Goal: Information Seeking & Learning: Learn about a topic

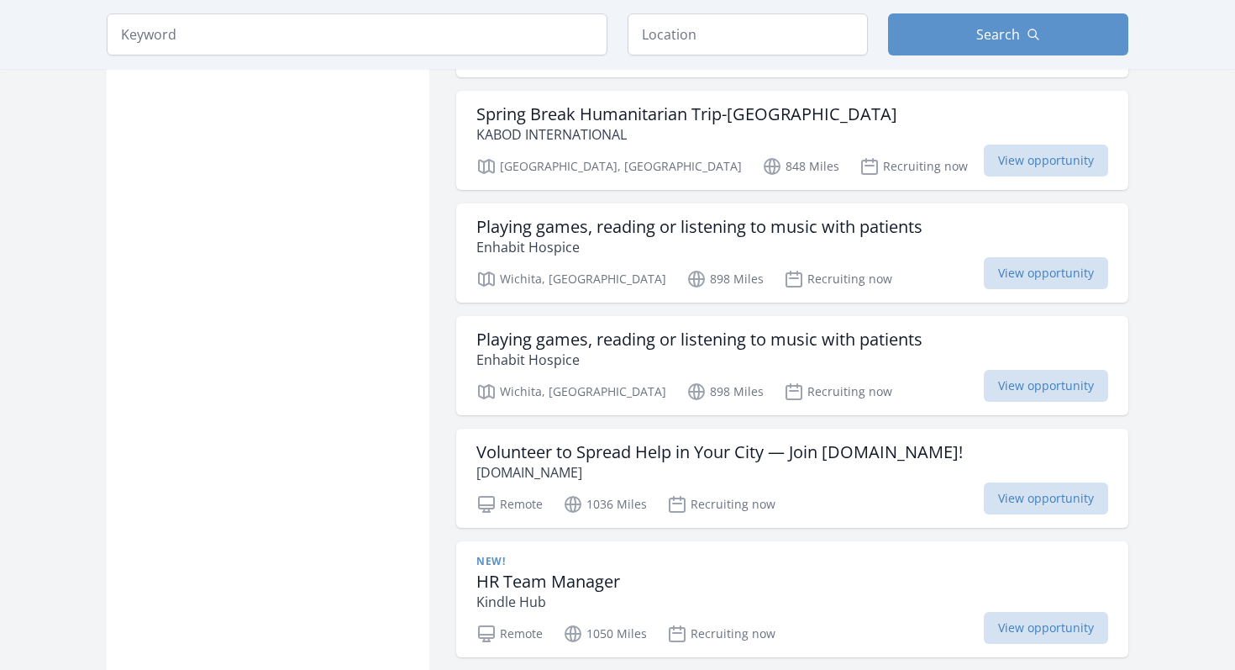
scroll to position [2135, 0]
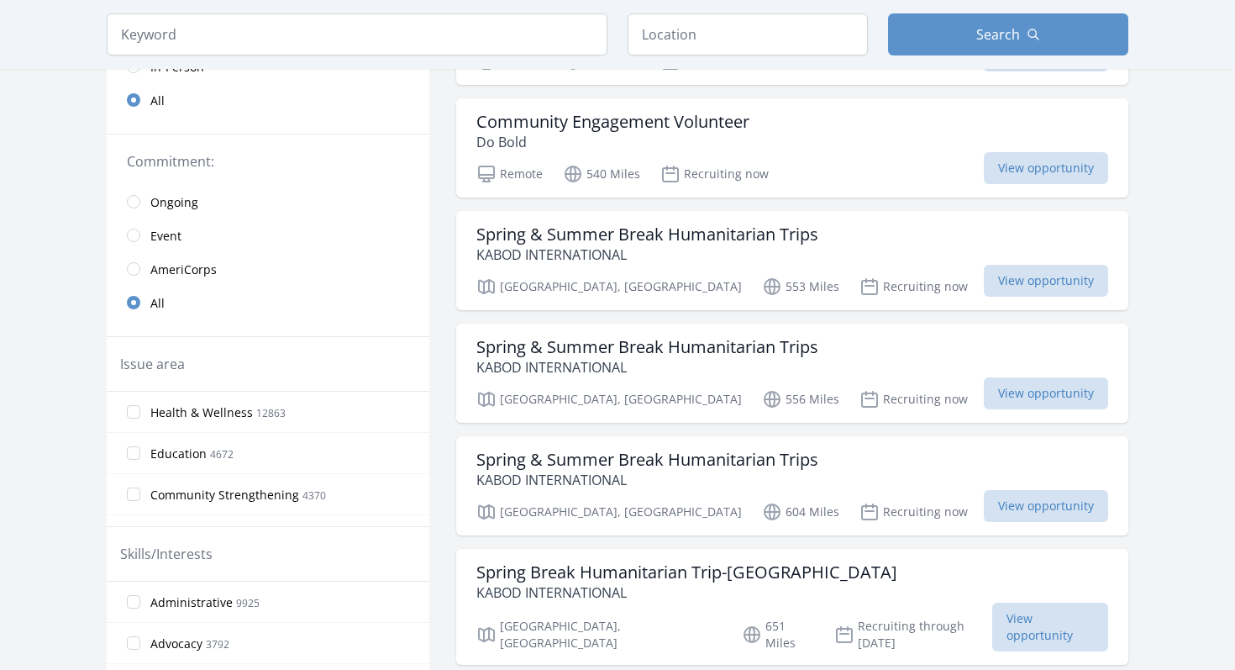
scroll to position [197, 0]
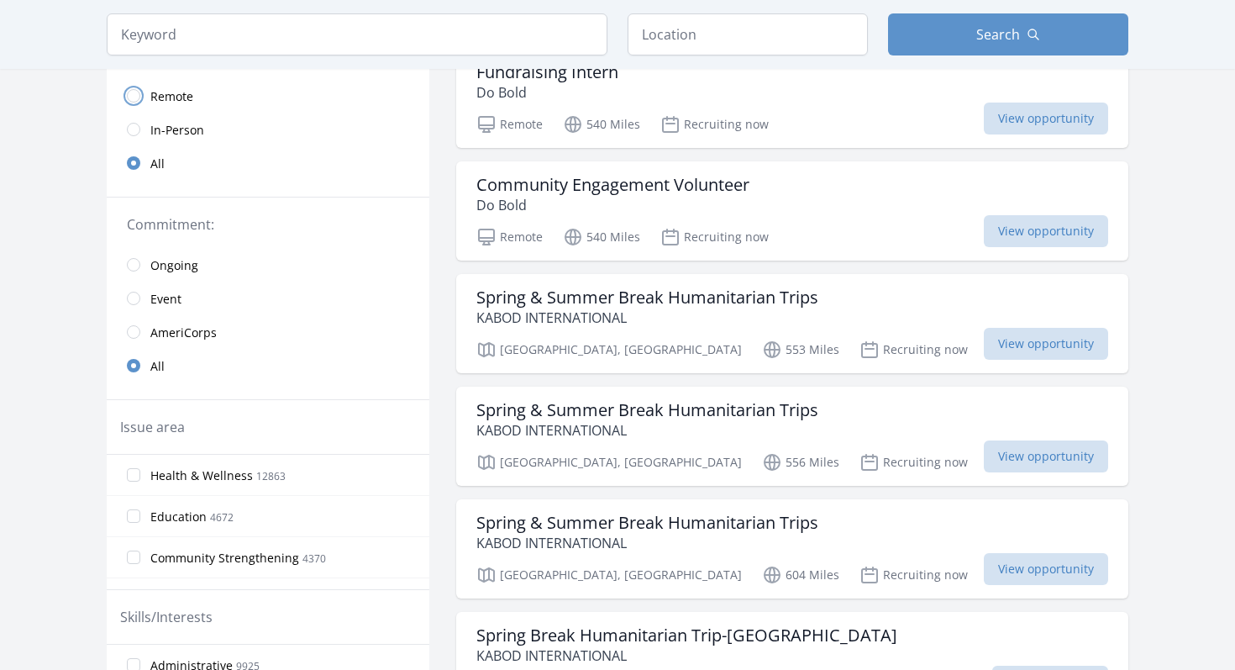
click at [136, 93] on input "radio" at bounding box center [133, 95] width 13 height 13
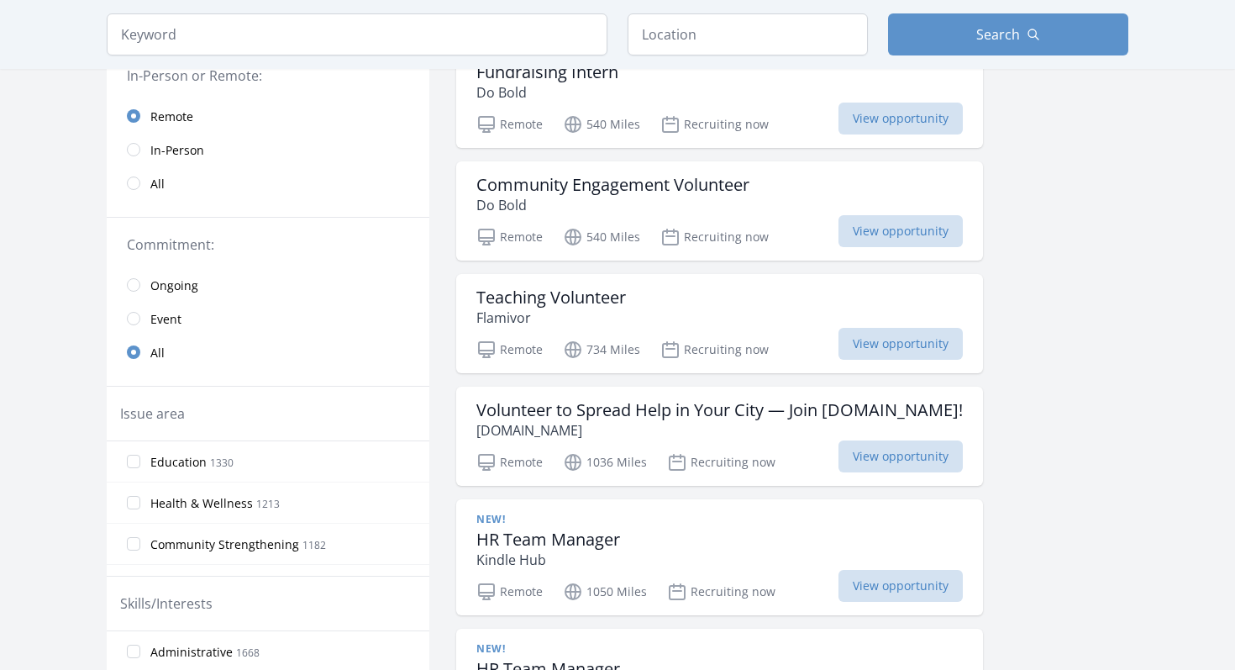
click at [136, 276] on link "Ongoing" at bounding box center [268, 285] width 323 height 34
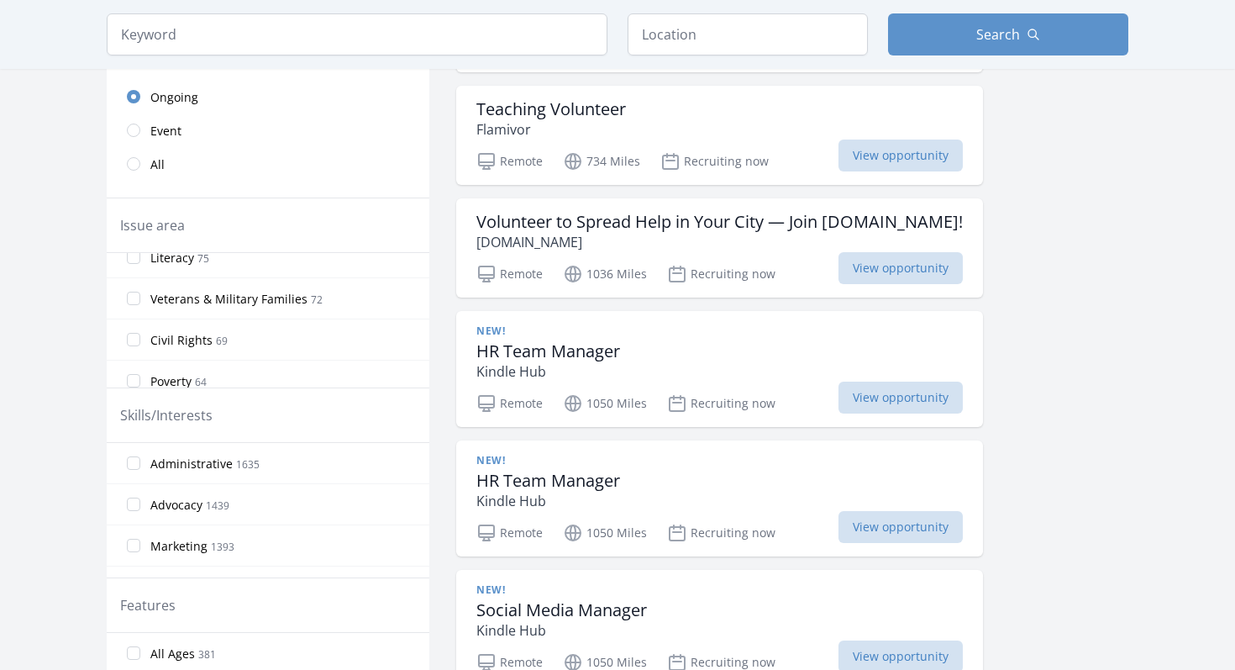
scroll to position [728, 0]
click at [137, 364] on input "Civil Rights 69" at bounding box center [133, 368] width 13 height 13
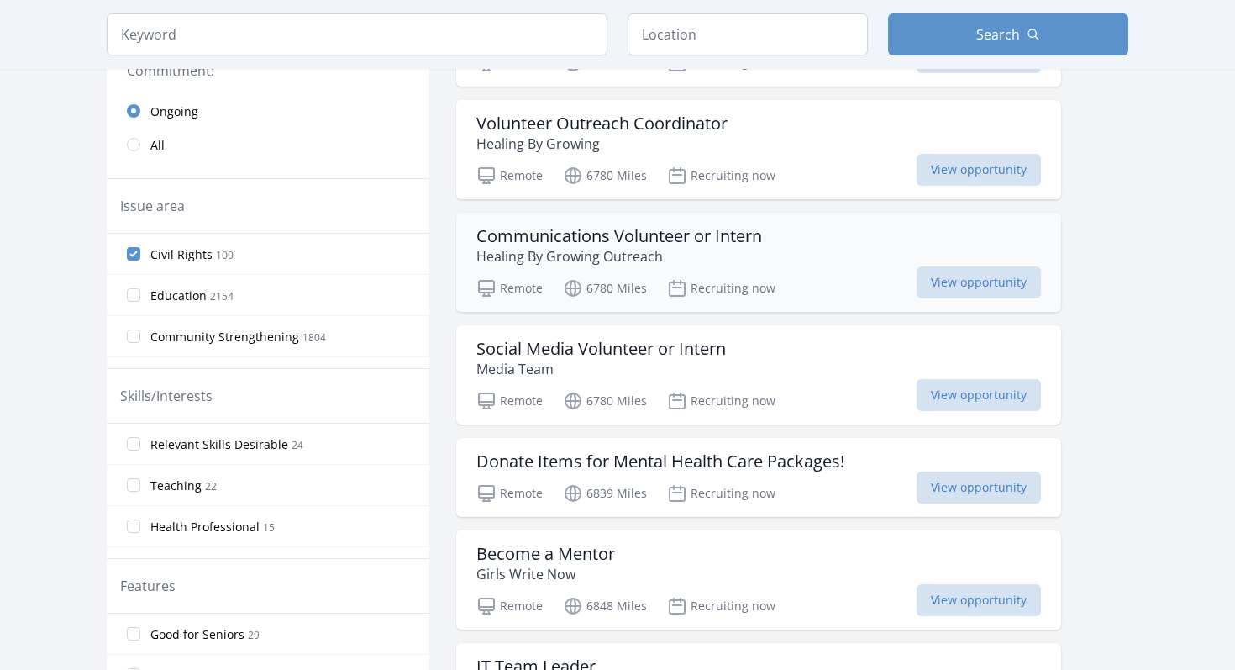
scroll to position [0, 0]
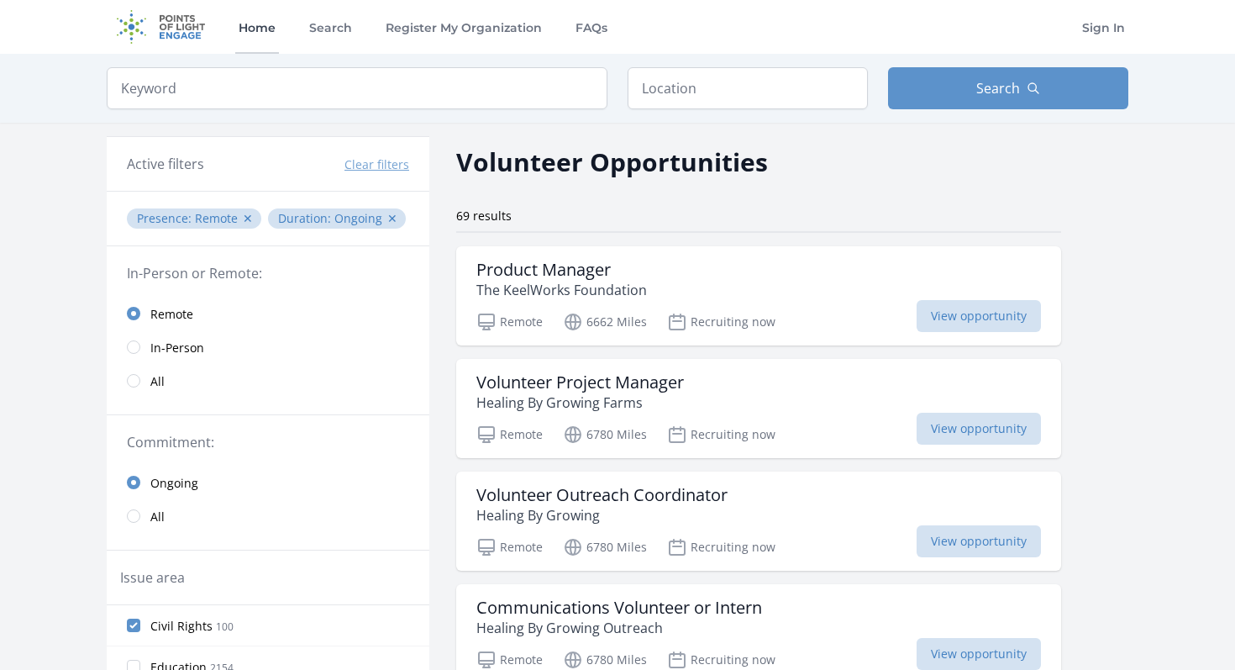
scroll to position [197, 0]
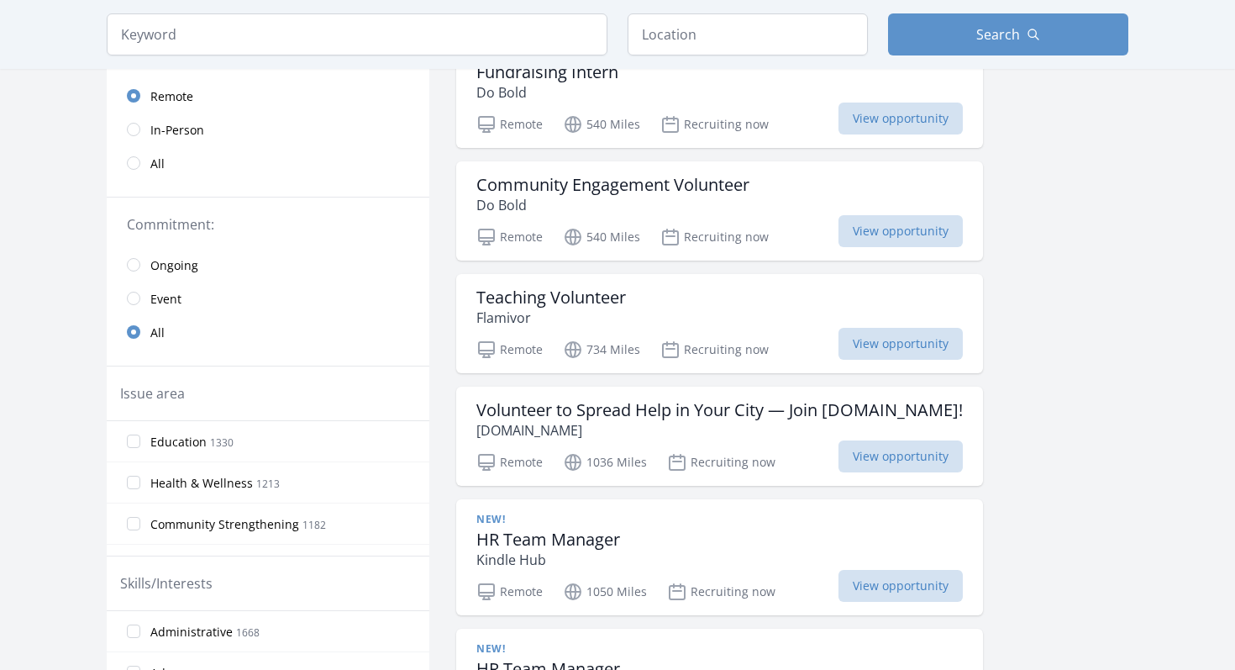
scroll to position [201, 0]
